Goal: Find specific page/section: Find specific page/section

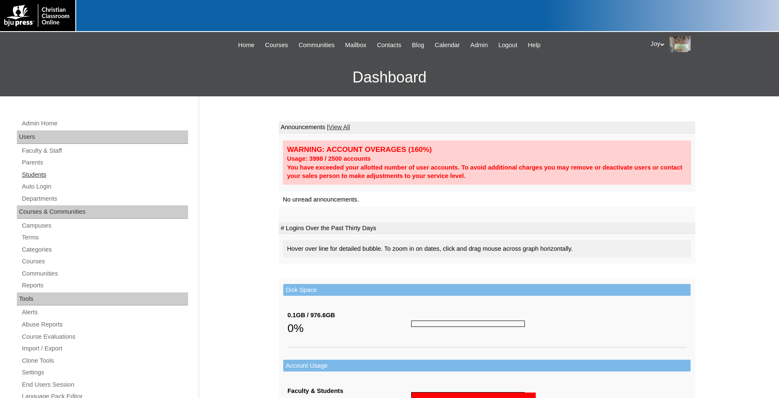
click at [37, 173] on link "Students" at bounding box center [104, 175] width 167 height 11
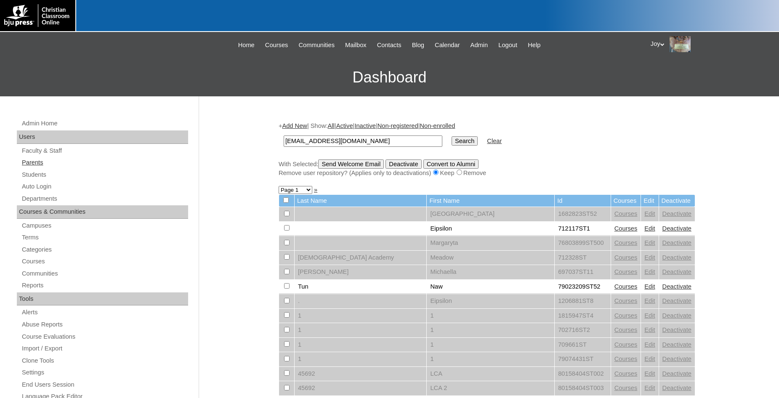
type input "[EMAIL_ADDRESS][DOMAIN_NAME]"
click at [27, 162] on link "Parents" at bounding box center [104, 162] width 167 height 11
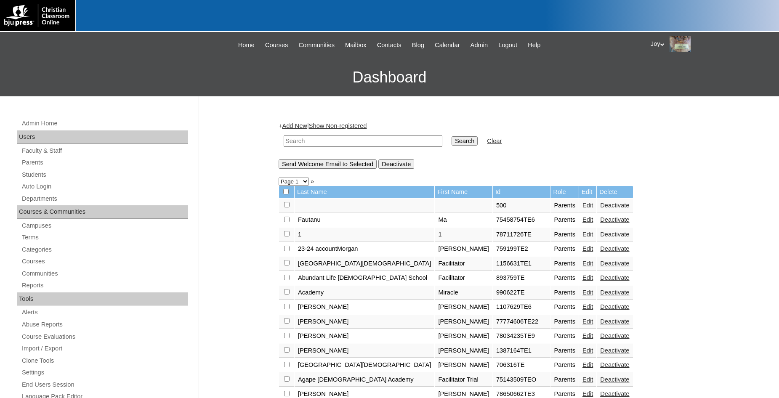
paste input "[EMAIL_ADDRESS][DOMAIN_NAME]"
type input "mrshohl@wildwoodcalvary.com"
click at [452, 138] on input "Search" at bounding box center [465, 140] width 26 height 9
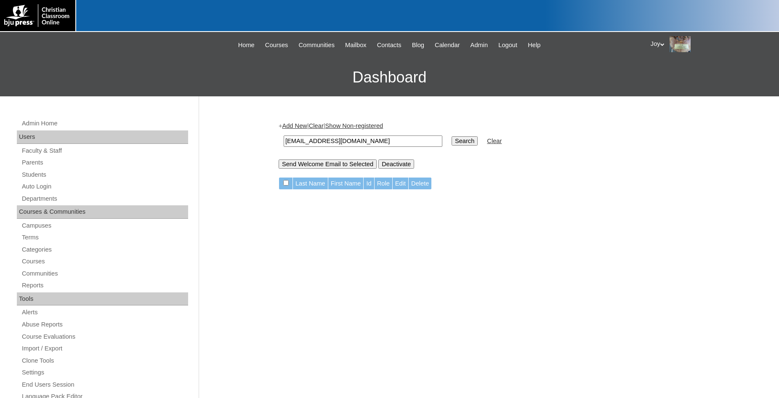
drag, startPoint x: 309, startPoint y: 142, endPoint x: 115, endPoint y: 125, distance: 194.8
click at [284, 136] on input "[EMAIL_ADDRESS][DOMAIN_NAME]" at bounding box center [363, 141] width 159 height 11
type input "@wildwoodcalvary.com"
click at [452, 136] on input "Search" at bounding box center [465, 140] width 26 height 9
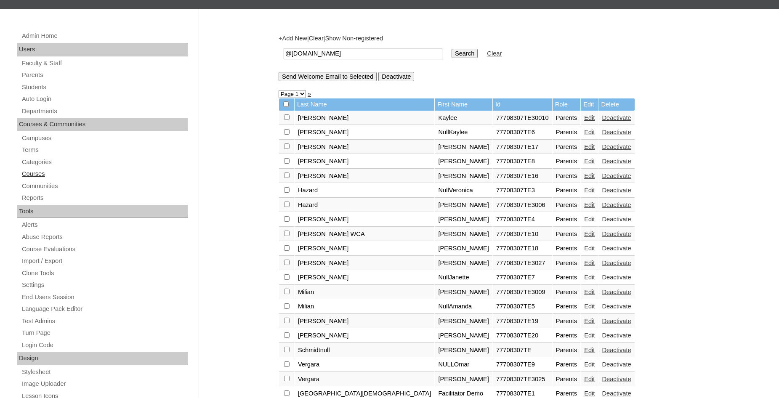
scroll to position [86, 0]
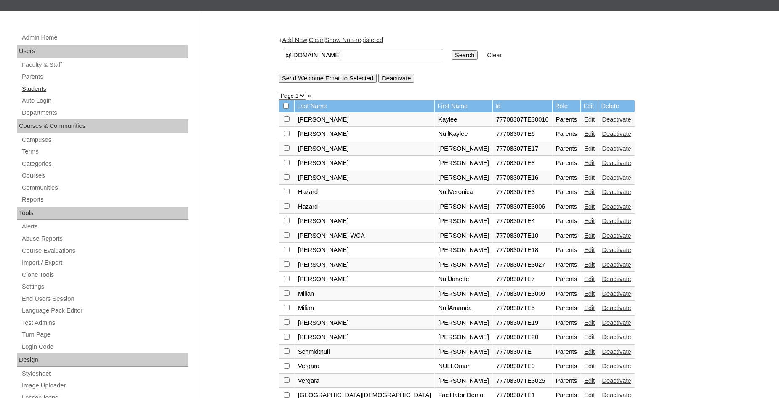
click at [22, 91] on link "Students" at bounding box center [104, 89] width 167 height 11
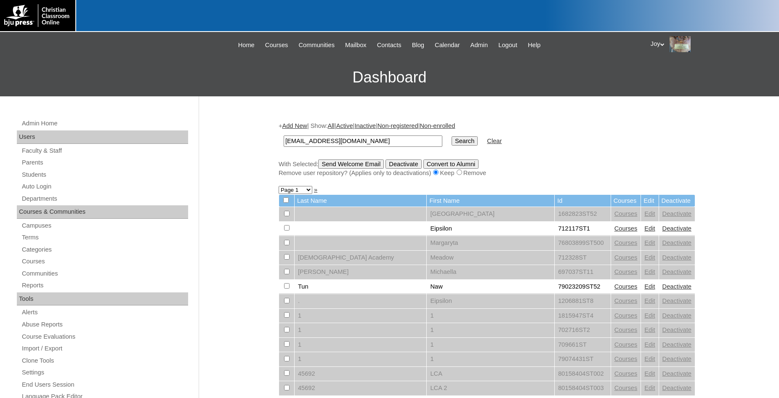
drag, startPoint x: 310, startPoint y: 141, endPoint x: 245, endPoint y: 138, distance: 65.7
click at [284, 138] on input "[EMAIL_ADDRESS][DOMAIN_NAME]" at bounding box center [363, 141] width 159 height 11
type input "@wildwoodcalvary.com"
click at [452, 136] on input "Search" at bounding box center [465, 140] width 26 height 9
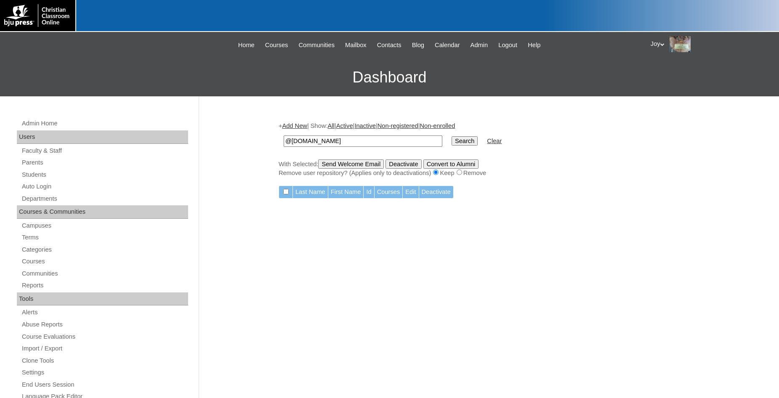
drag, startPoint x: 398, startPoint y: 145, endPoint x: 70, endPoint y: 138, distance: 328.4
click at [284, 138] on input "@[DOMAIN_NAME]" at bounding box center [363, 141] width 159 height 11
click at [45, 165] on link "Parents" at bounding box center [104, 162] width 167 height 11
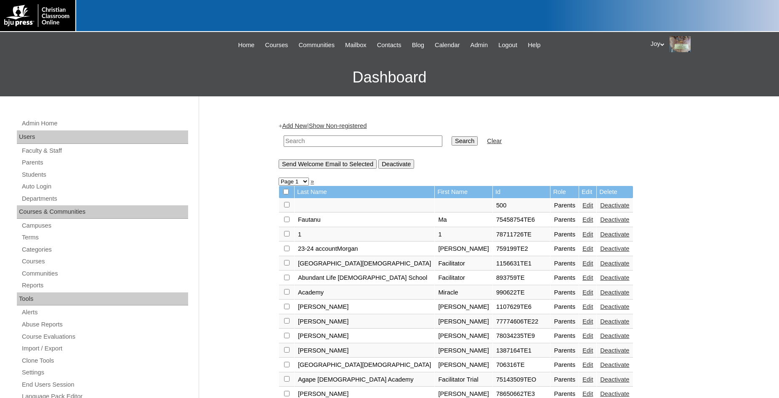
paste input "mrshohl@wildwoodcalvary.com"
drag, startPoint x: 309, startPoint y: 140, endPoint x: 227, endPoint y: 146, distance: 82.3
click at [284, 146] on input "mrshohl@wildwoodcalvary.com" at bounding box center [363, 141] width 159 height 11
type input "@wildwoodcalvary.com"
click at [452, 136] on input "Search" at bounding box center [465, 140] width 26 height 9
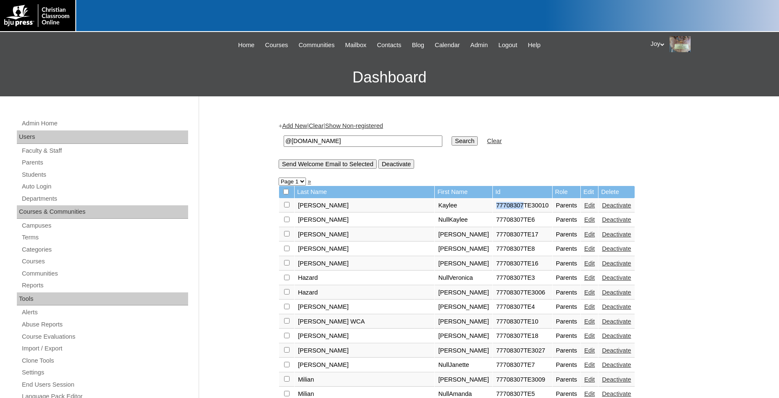
drag, startPoint x: 451, startPoint y: 209, endPoint x: 478, endPoint y: 210, distance: 27.4
click at [493, 210] on td "77708307TE30010" at bounding box center [522, 206] width 59 height 14
copy td "77708307"
click at [29, 178] on link "Students" at bounding box center [104, 175] width 167 height 11
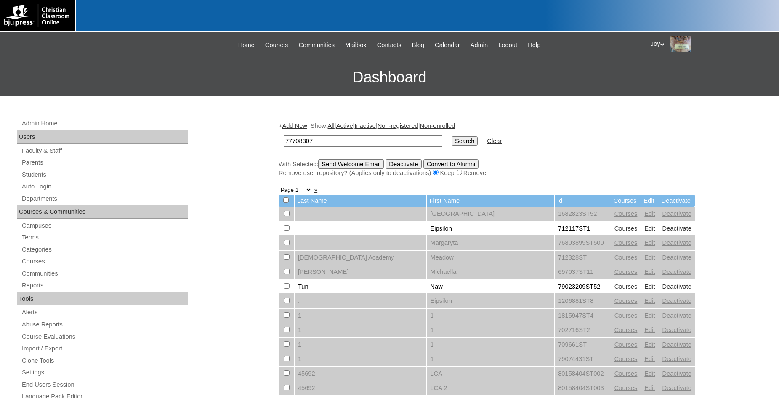
type input "77708307"
click at [452, 139] on input "Search" at bounding box center [465, 140] width 26 height 9
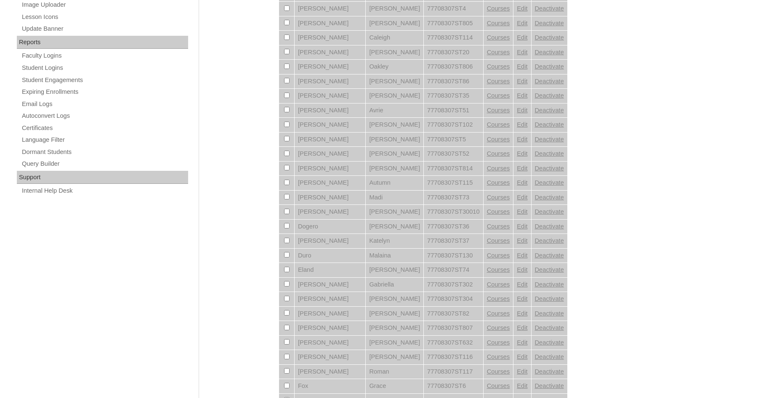
scroll to position [575, 0]
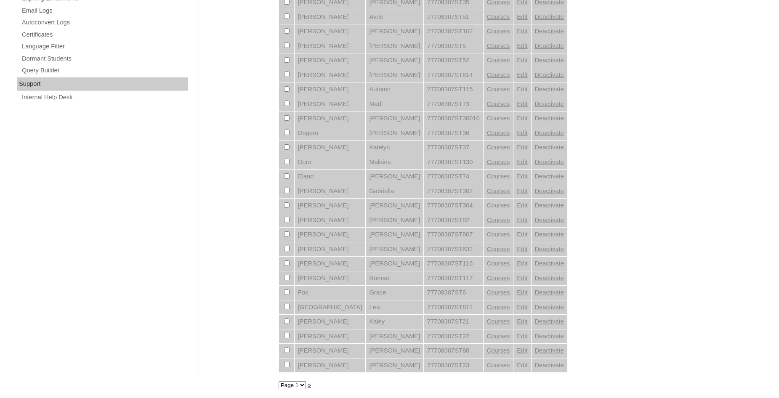
click at [279, 381] on select "Page 1 Page 2 Page 3 Page 4" at bounding box center [292, 385] width 27 height 8
select select "admin_students.php?q=77708307&submit=Search&page=2"
click option "Page 2" at bounding box center [0, 0] width 0 height 0
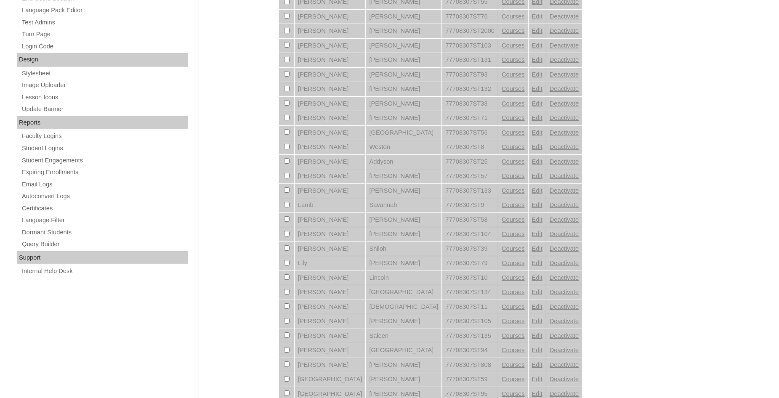
scroll to position [575, 0]
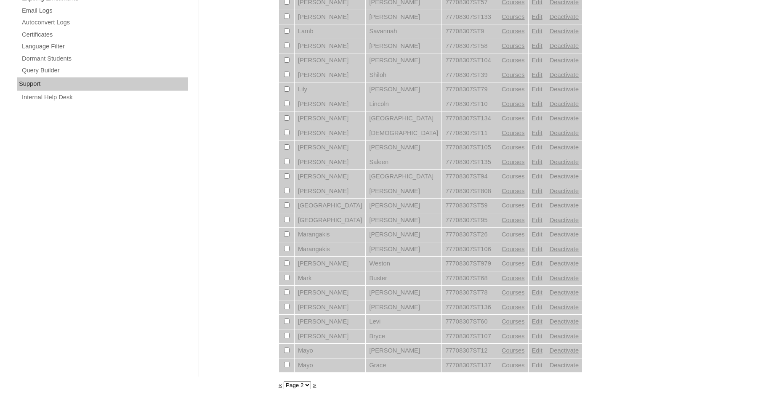
click at [284, 381] on select "Page 1 Page 2 Page 3 Page 4" at bounding box center [297, 385] width 27 height 8
select select "admin_students.php?q=77708307&submit=Search&page=3"
click option "Page 3" at bounding box center [0, 0] width 0 height 0
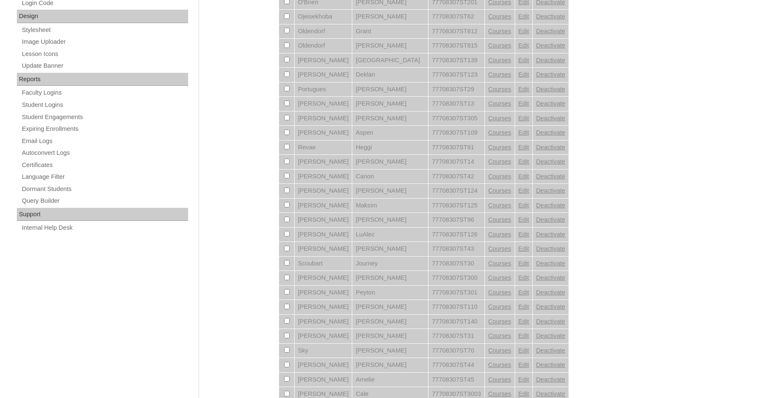
scroll to position [575, 0]
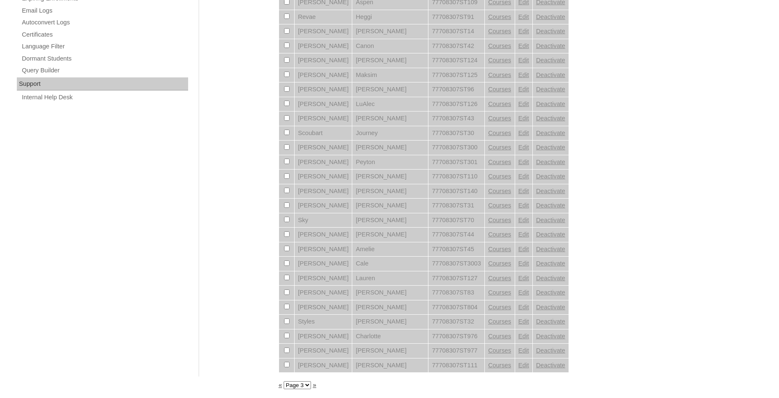
click at [284, 381] on select "Page 1 Page 2 Page 3 Page 4" at bounding box center [297, 385] width 27 height 8
select select "admin_students.php?q=77708307&submit=Search&page=4"
click option "Page 4" at bounding box center [0, 0] width 0 height 0
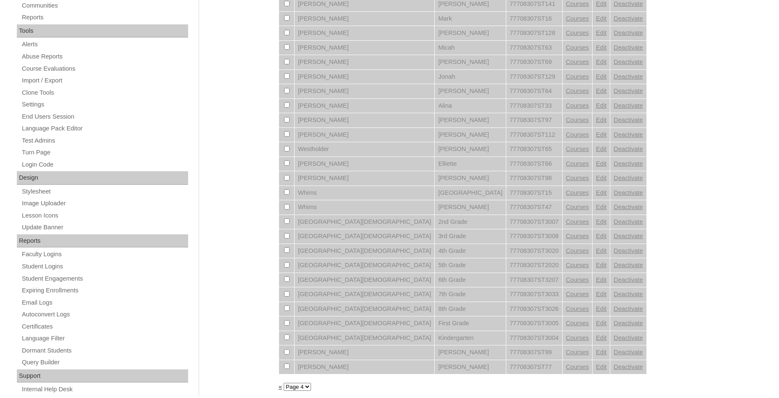
scroll to position [288, 0]
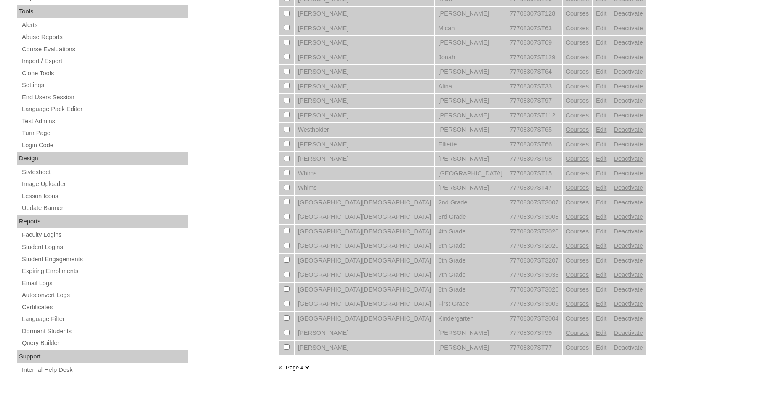
click at [284, 364] on select "Page 1 Page 2 Page 3 Page 4" at bounding box center [297, 368] width 27 height 8
select select "admin_students.php?q=77708307&submit=Search&page=1"
click option "Page 1" at bounding box center [0, 0] width 0 height 0
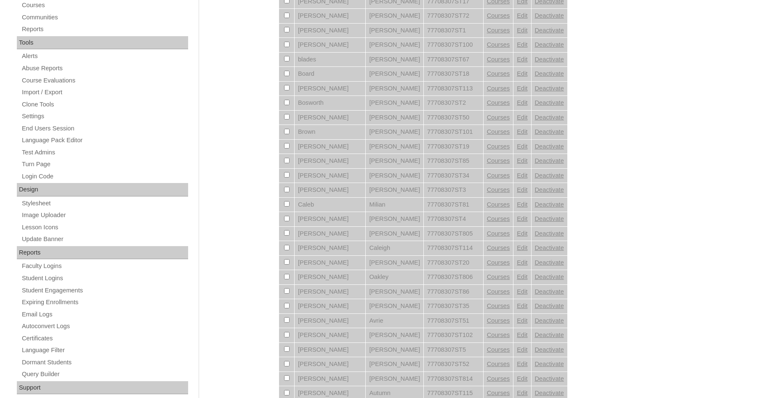
scroll to position [258, 0]
